Goal: Leave review/rating: Leave review/rating

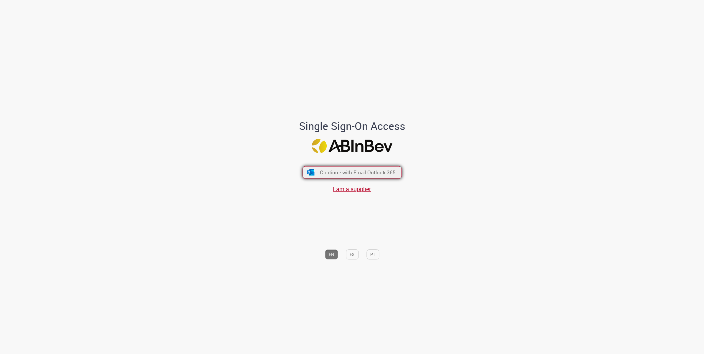
click at [364, 177] on button "Continue with Email Outlook 365" at bounding box center [351, 172] width 99 height 12
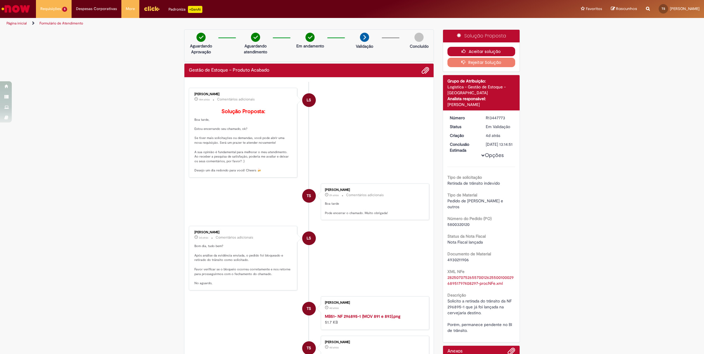
click at [482, 48] on button "Aceitar solução" at bounding box center [481, 51] width 68 height 9
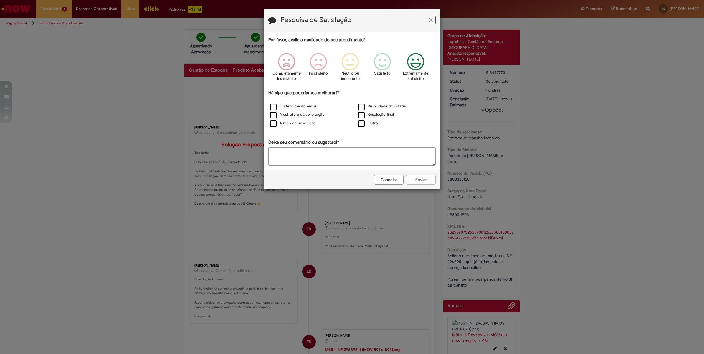
click at [411, 62] on icon "Feedback" at bounding box center [415, 62] width 22 height 18
click at [283, 107] on label "O atendimento em si" at bounding box center [293, 107] width 46 height 6
click at [273, 115] on label "A estrutura da solicitação" at bounding box center [297, 115] width 54 height 6
click at [273, 123] on label "Tempo de Resolução" at bounding box center [293, 123] width 46 height 6
click at [365, 106] on label "Visibilidade dos status" at bounding box center [382, 107] width 49 height 6
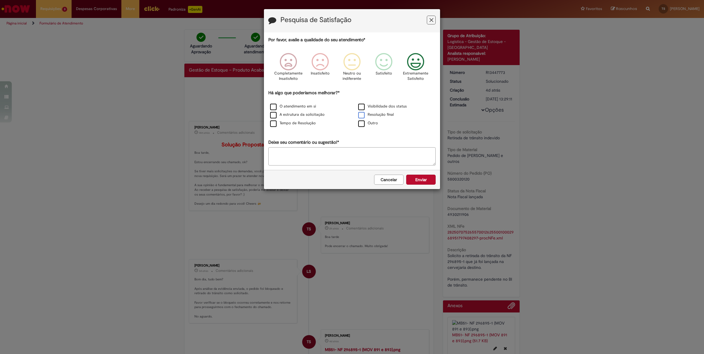
click at [362, 114] on label "Resolução final" at bounding box center [376, 115] width 36 height 6
click at [417, 183] on button "Enviar" at bounding box center [420, 180] width 29 height 10
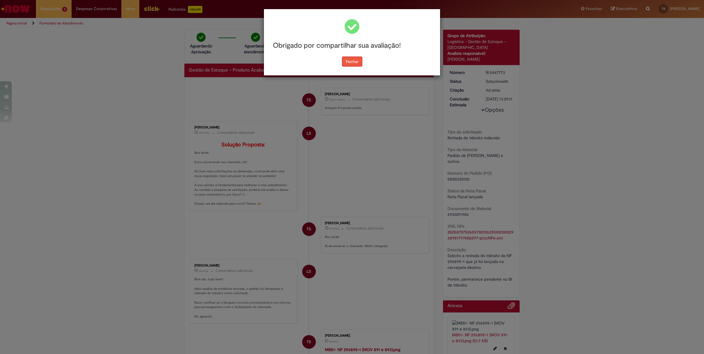
click at [351, 59] on button "Fechar" at bounding box center [352, 62] width 20 height 10
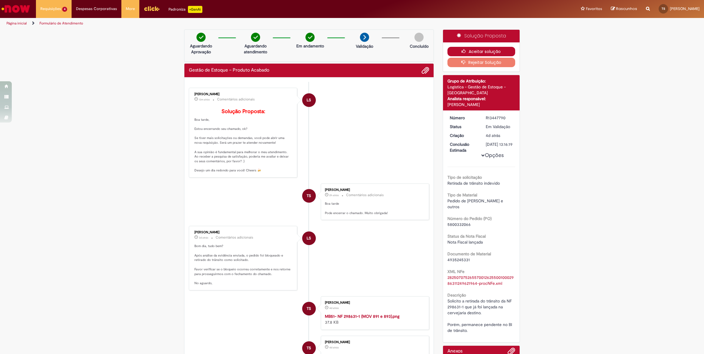
click at [462, 52] on icon "button" at bounding box center [464, 51] width 7 height 4
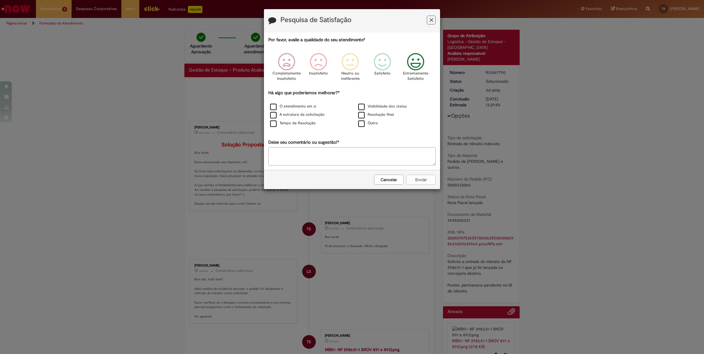
click at [420, 68] on icon "Feedback" at bounding box center [415, 62] width 22 height 18
click at [362, 108] on label "Visibilidade dos status" at bounding box center [382, 107] width 49 height 6
click at [359, 114] on label "Resolução final" at bounding box center [376, 115] width 36 height 6
click at [274, 107] on label "O atendimento em si" at bounding box center [293, 107] width 46 height 6
click at [274, 115] on label "A estrutura da solicitação" at bounding box center [297, 115] width 54 height 6
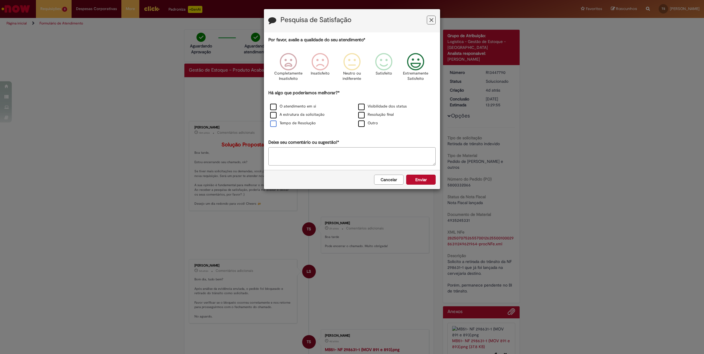
click at [274, 122] on label "Tempo de Resolução" at bounding box center [293, 123] width 46 height 6
click at [427, 180] on button "Enviar" at bounding box center [420, 180] width 29 height 10
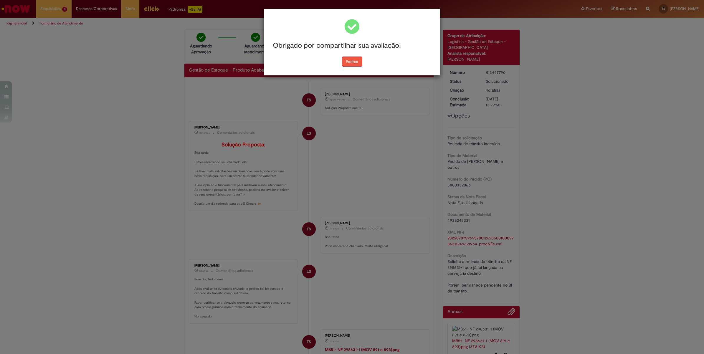
click at [353, 64] on div "Obrigado por compartilhar sua avaliação! Fechar" at bounding box center [352, 42] width 176 height 66
